Goal: Check status

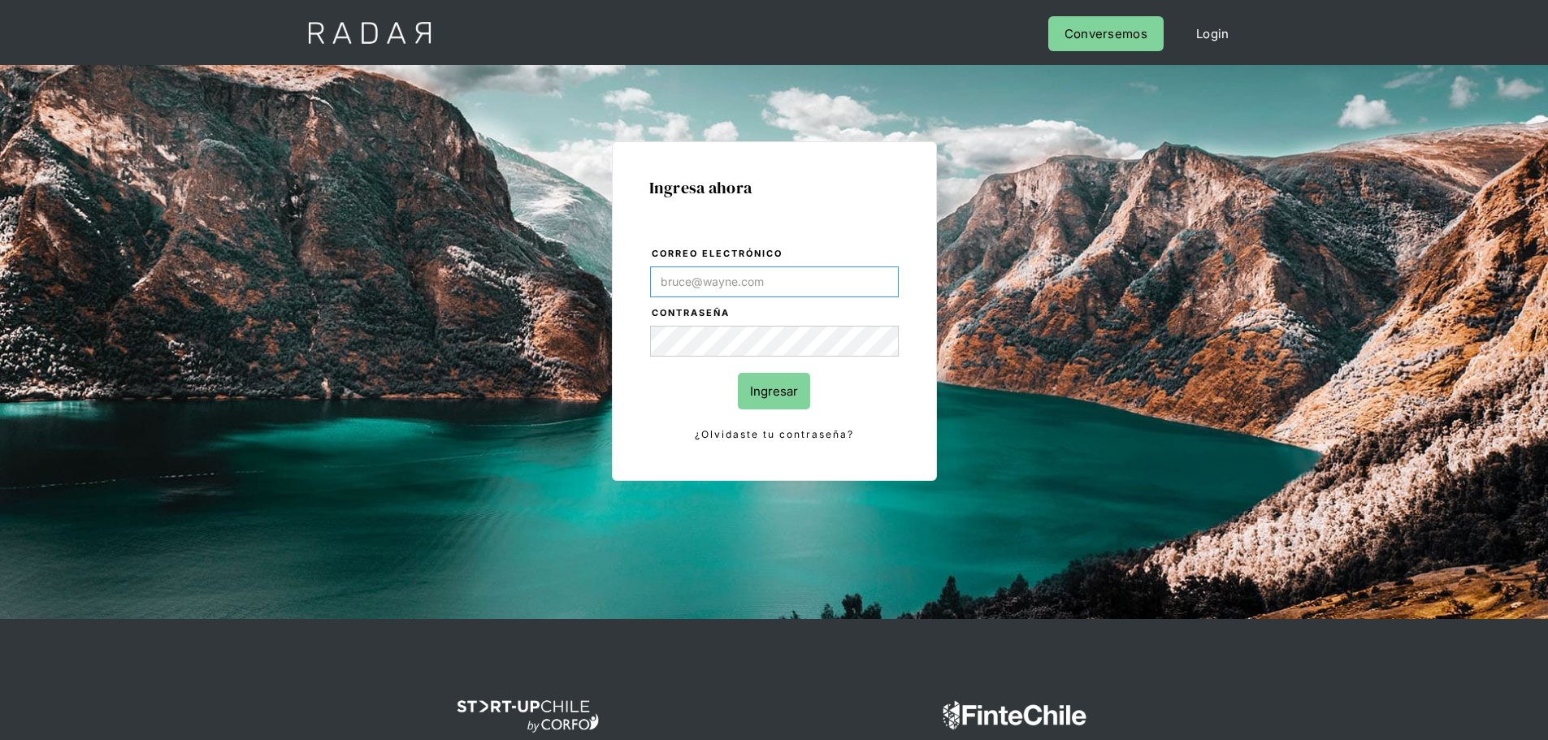
paste input "Evans@prontopaga.com"
type input "Evans@prontopaga.com"
click at [779, 389] on input "Ingresar" at bounding box center [774, 391] width 72 height 37
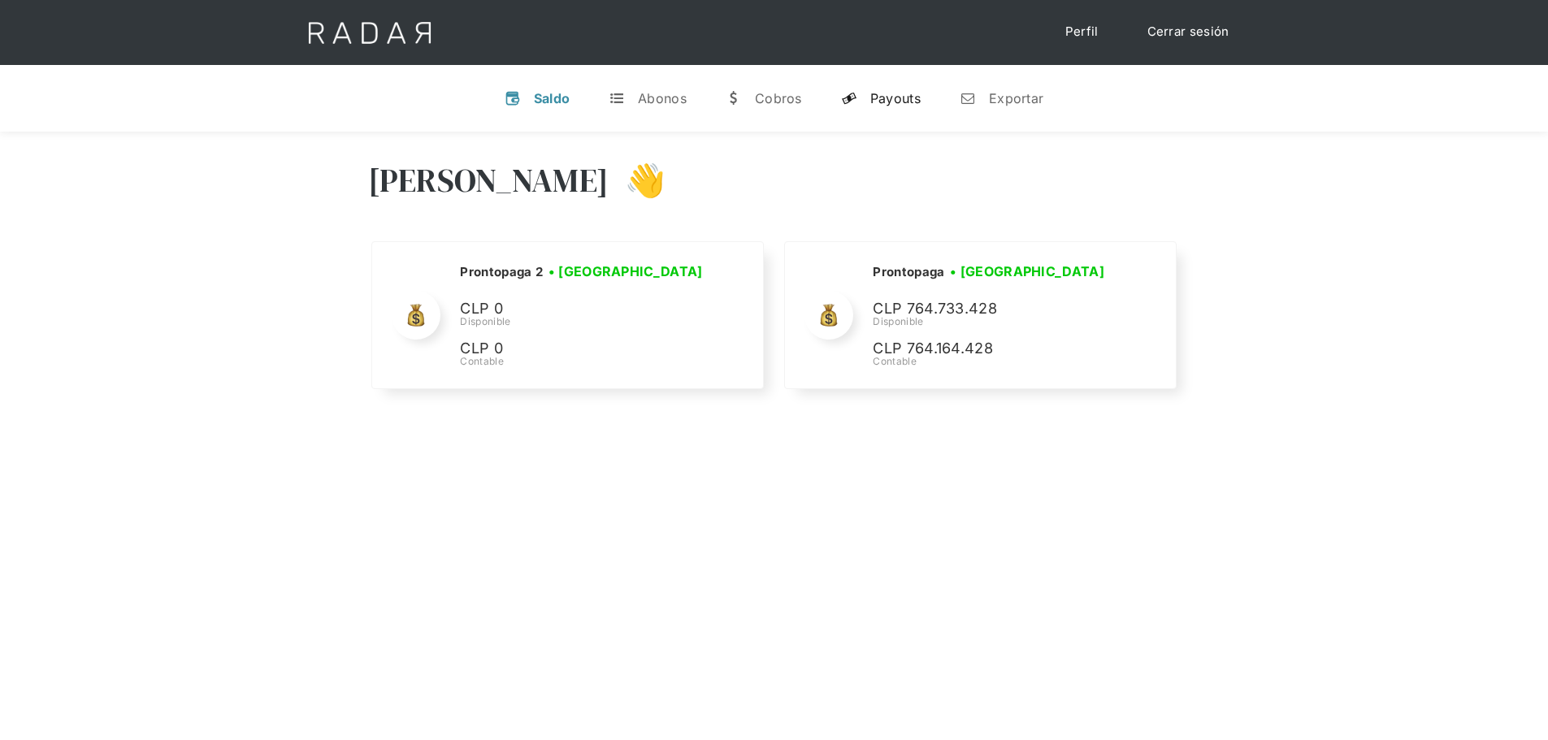
select select "prontopaga"
click at [915, 102] on div "Payouts" at bounding box center [895, 98] width 50 height 16
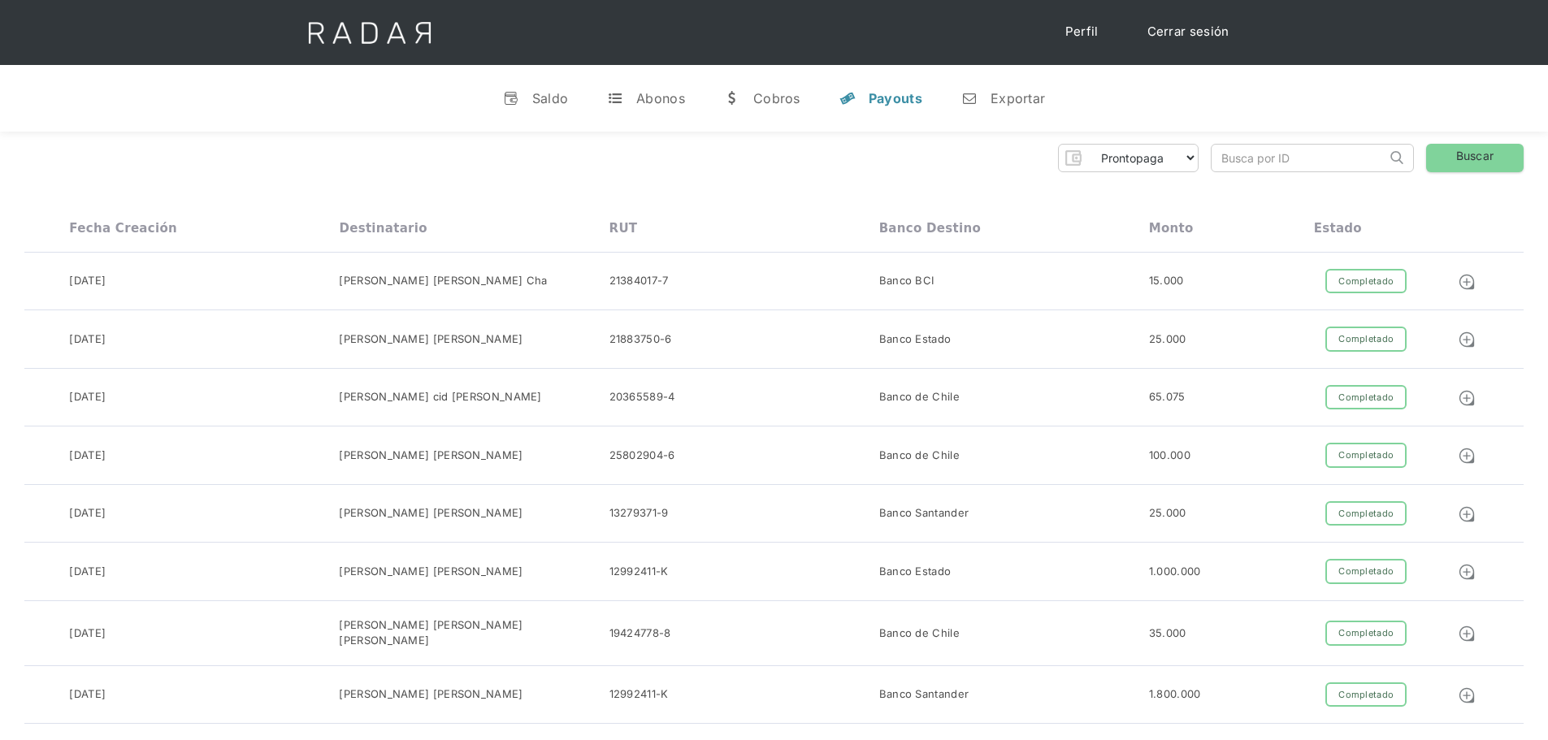
click at [1253, 155] on input "search" at bounding box center [1299, 158] width 175 height 27
paste input "96c6ea07-e78c-4693-bdfb-a58d1fd8be45"
type input "96c6ea07-e78c-4693-bdfb-a58d1fd8be45"
click input "Search" at bounding box center [0, 0] width 0 height 0
